Goal: Find contact information: Find contact information

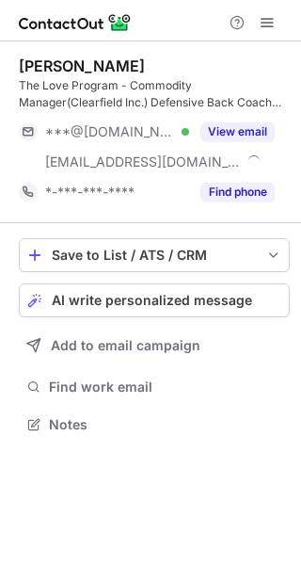
scroll to position [411, 301]
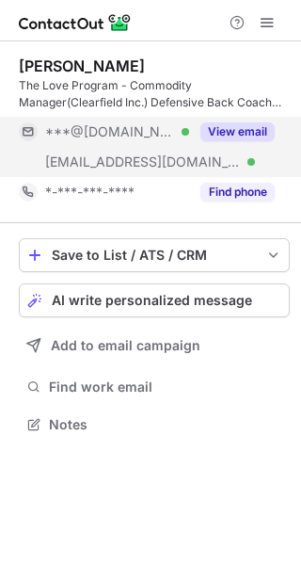
click at [262, 128] on button "View email" at bounding box center [238, 131] width 74 height 19
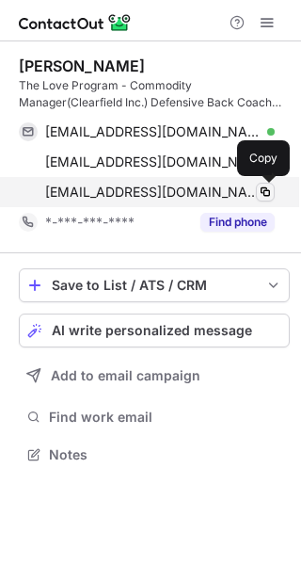
click at [268, 187] on span at bounding box center [265, 192] width 15 height 15
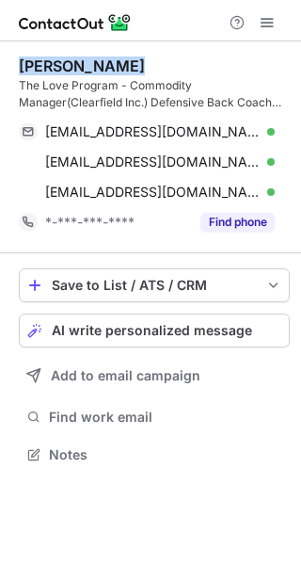
drag, startPoint x: 128, startPoint y: 64, endPoint x: 6, endPoint y: 69, distance: 122.5
click at [6, 69] on div "Micheal Crump The Love Program - Commodity Manager(Clearfield Inc.) Defensive B…" at bounding box center [150, 262] width 301 height 442
copy div "Micheal Crump"
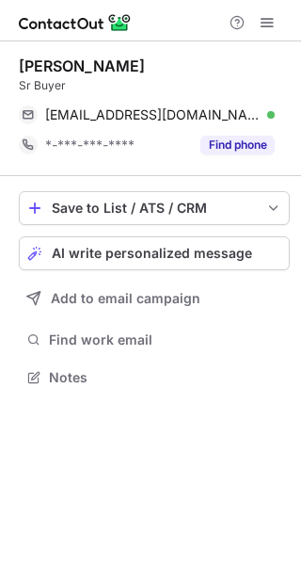
scroll to position [364, 301]
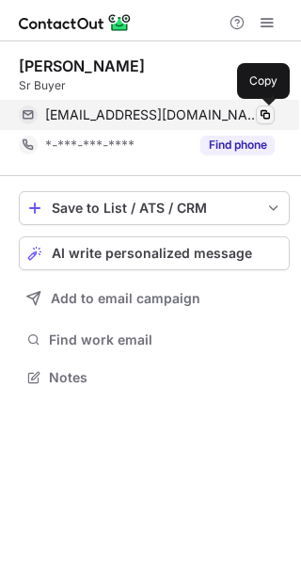
click at [266, 112] on span at bounding box center [265, 114] width 15 height 15
